Goal: Transaction & Acquisition: Purchase product/service

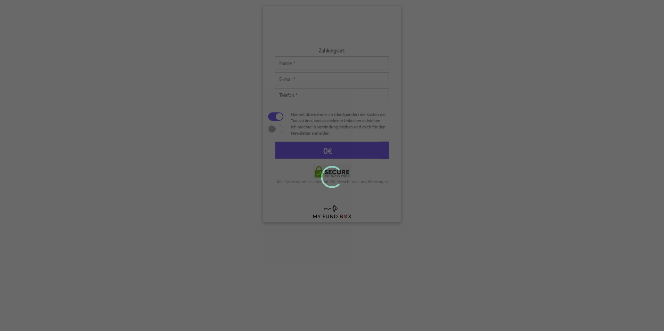
type input "5"
type input "5,58 €"
